Goal: Information Seeking & Learning: Find specific fact

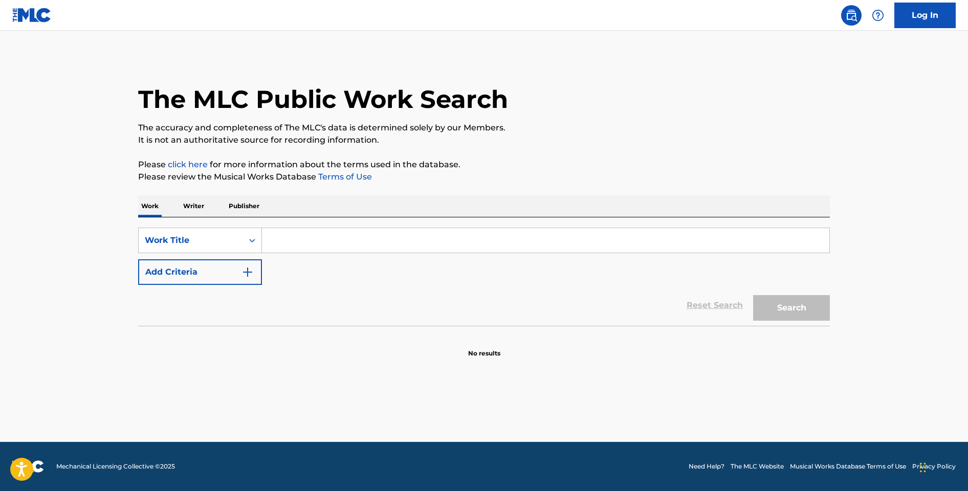
click at [324, 235] on input "Search Form" at bounding box center [545, 240] width 567 height 25
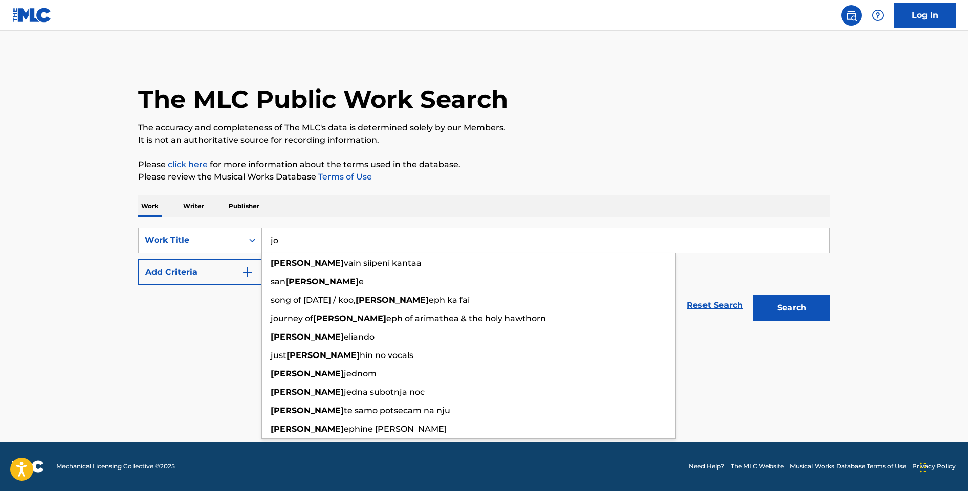
type input "j"
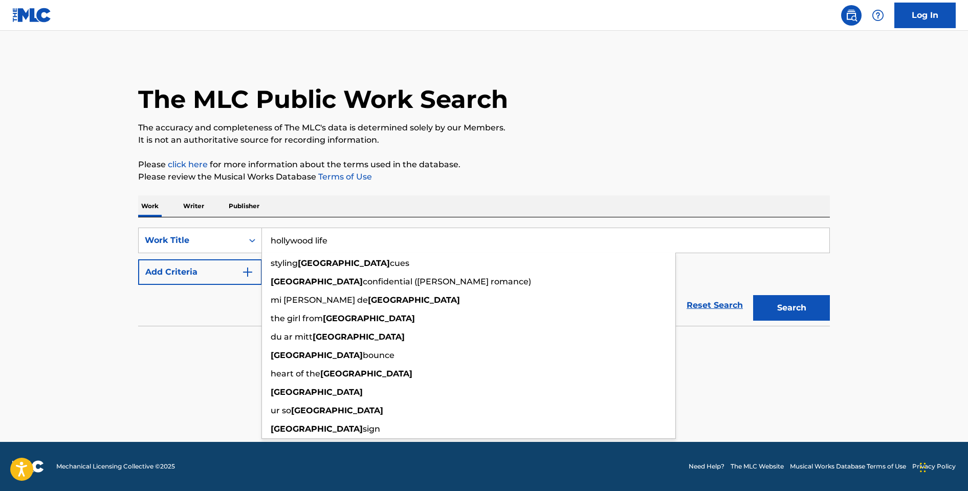
click at [753, 295] on button "Search" at bounding box center [791, 308] width 77 height 26
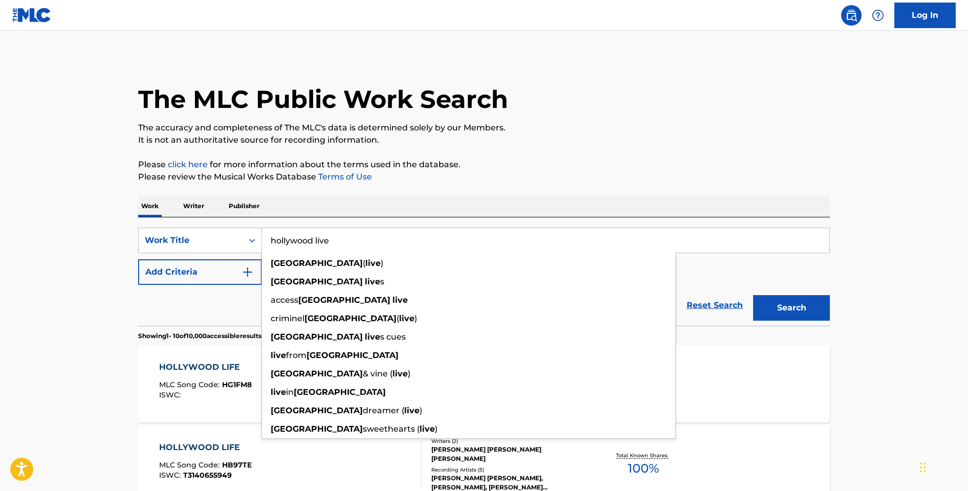
type input "hollywood live"
click at [753, 295] on button "Search" at bounding box center [791, 308] width 77 height 26
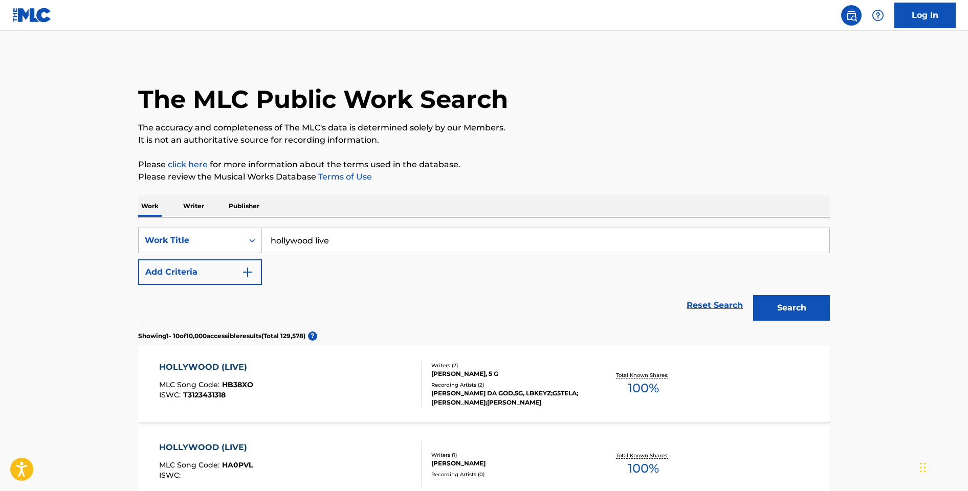
click at [325, 374] on div "HOLLYWOOD (LIVE) MLC Song Code : HB38XO ISWC : T3123431318" at bounding box center [290, 384] width 263 height 46
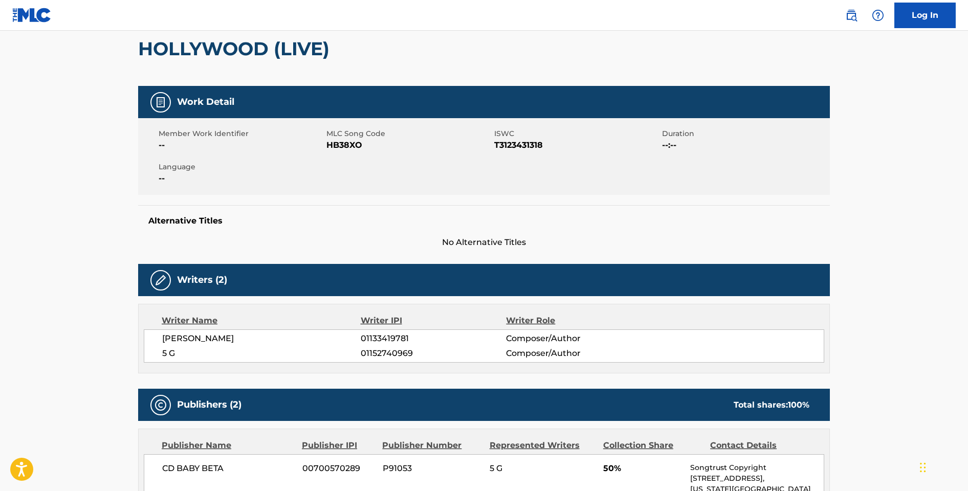
scroll to position [39, 0]
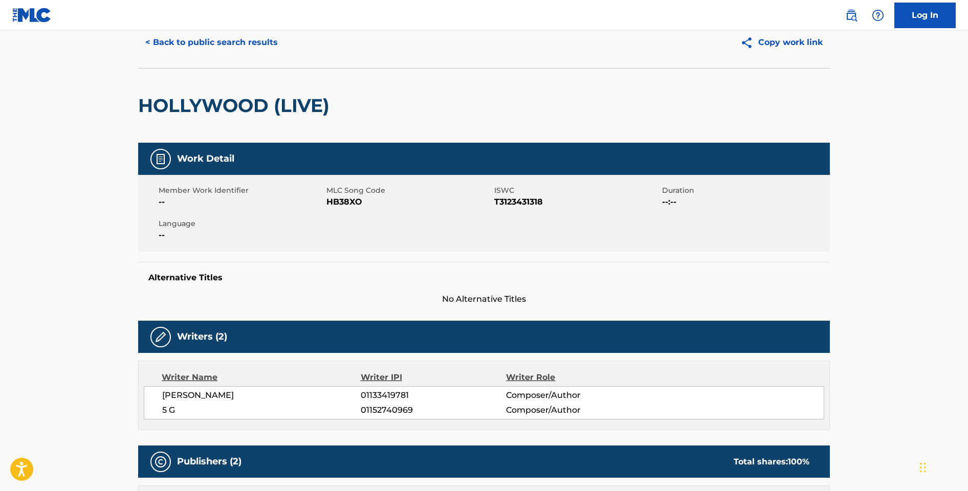
click at [257, 51] on button "< Back to public search results" at bounding box center [211, 43] width 147 height 26
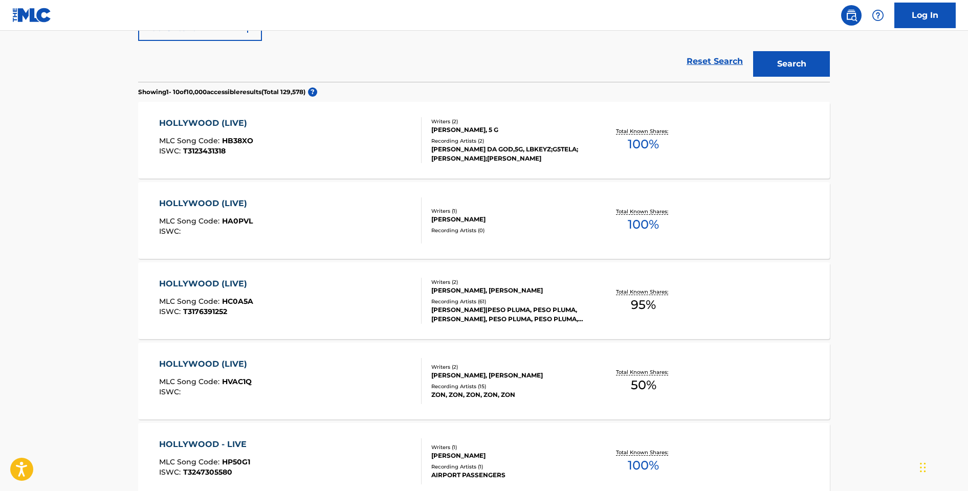
scroll to position [247, 0]
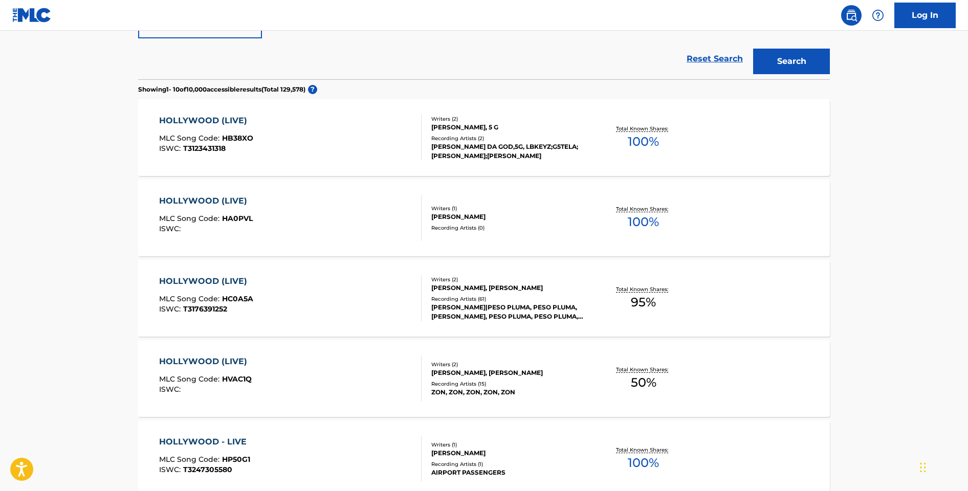
click at [314, 298] on div "HOLLYWOOD (LIVE) MLC Song Code : HC0A5A ISWC : T3176391252" at bounding box center [290, 298] width 263 height 46
